Goal: Information Seeking & Learning: Learn about a topic

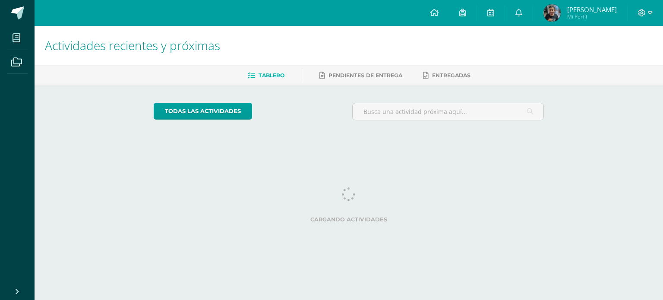
click at [238, 73] on ul "Tablero Pendientes de entrega Entregadas" at bounding box center [359, 75] width 629 height 14
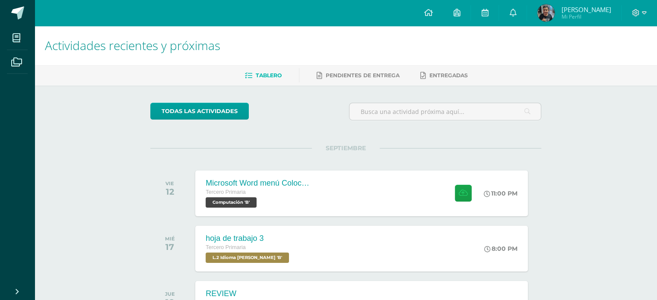
click at [256, 77] on span "Tablero" at bounding box center [269, 75] width 26 height 6
click at [291, 189] on div "Tercero Primaria" at bounding box center [256, 192] width 104 height 9
click at [303, 179] on div "Microsoft Word menú Colocación de márgenes" at bounding box center [256, 183] width 104 height 9
